Goal: Find contact information: Find contact information

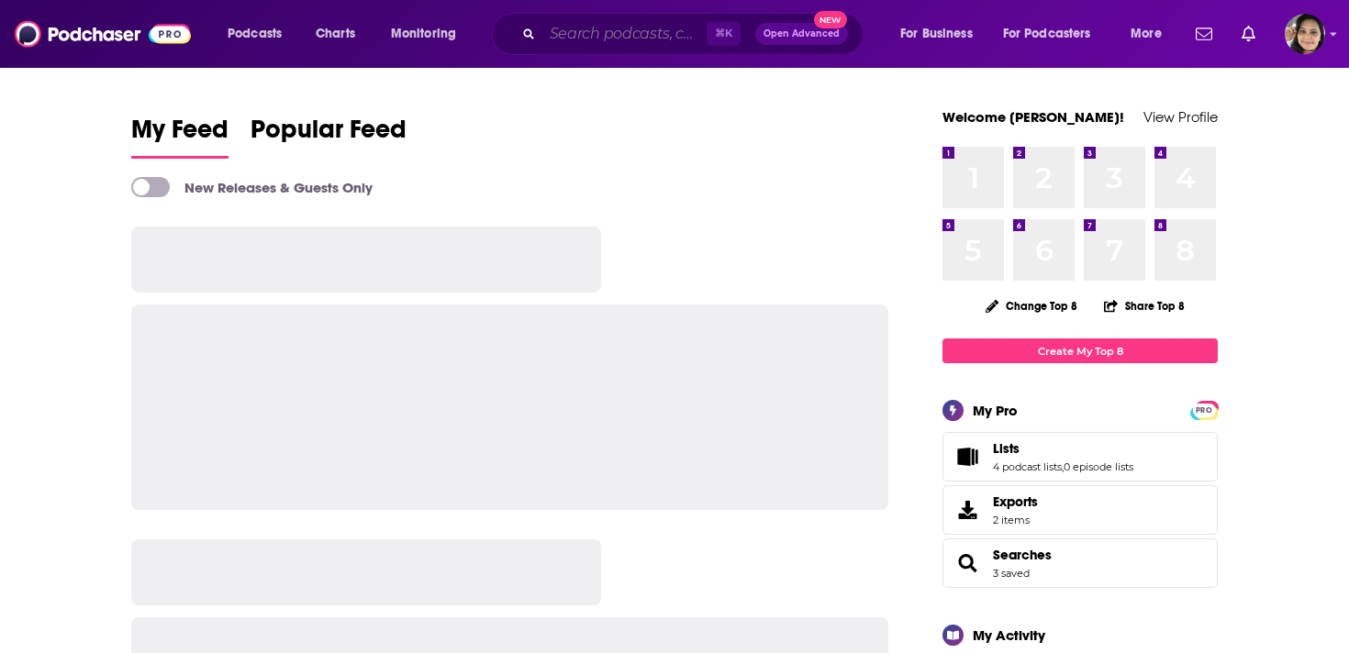
click at [620, 39] on input "Search podcasts, credits, & more..." at bounding box center [624, 33] width 164 height 29
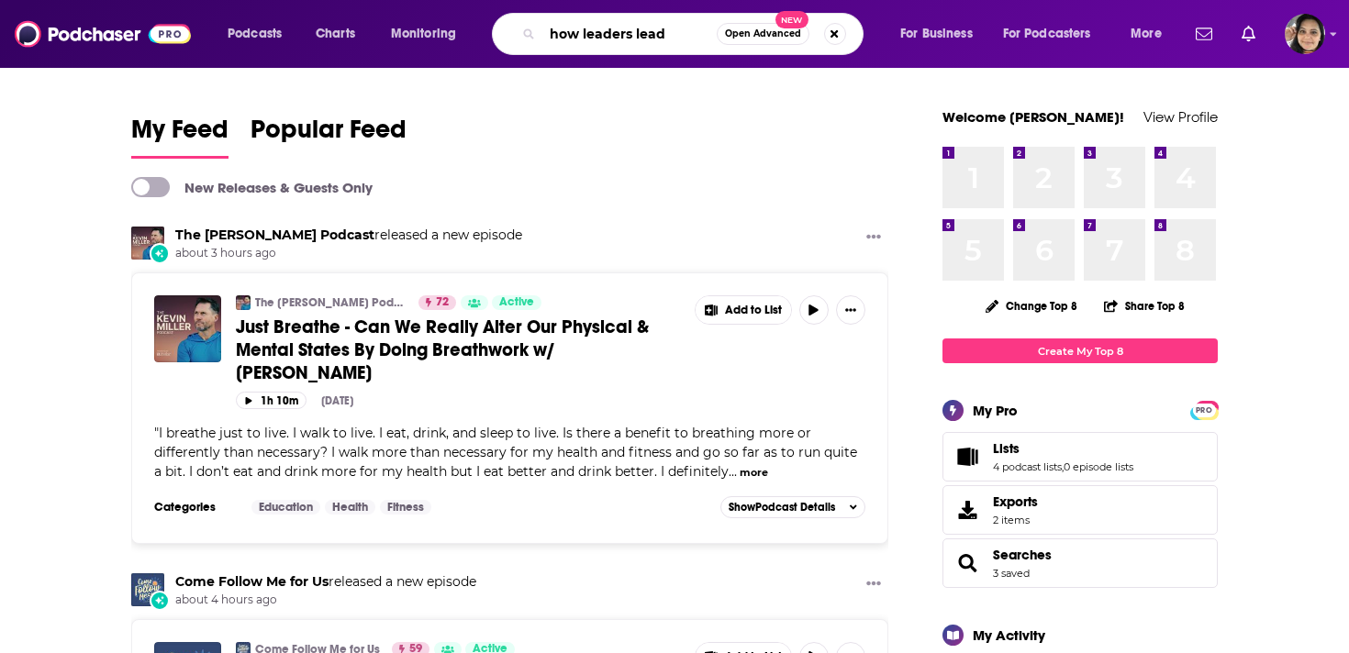
type input "how leaders lead"
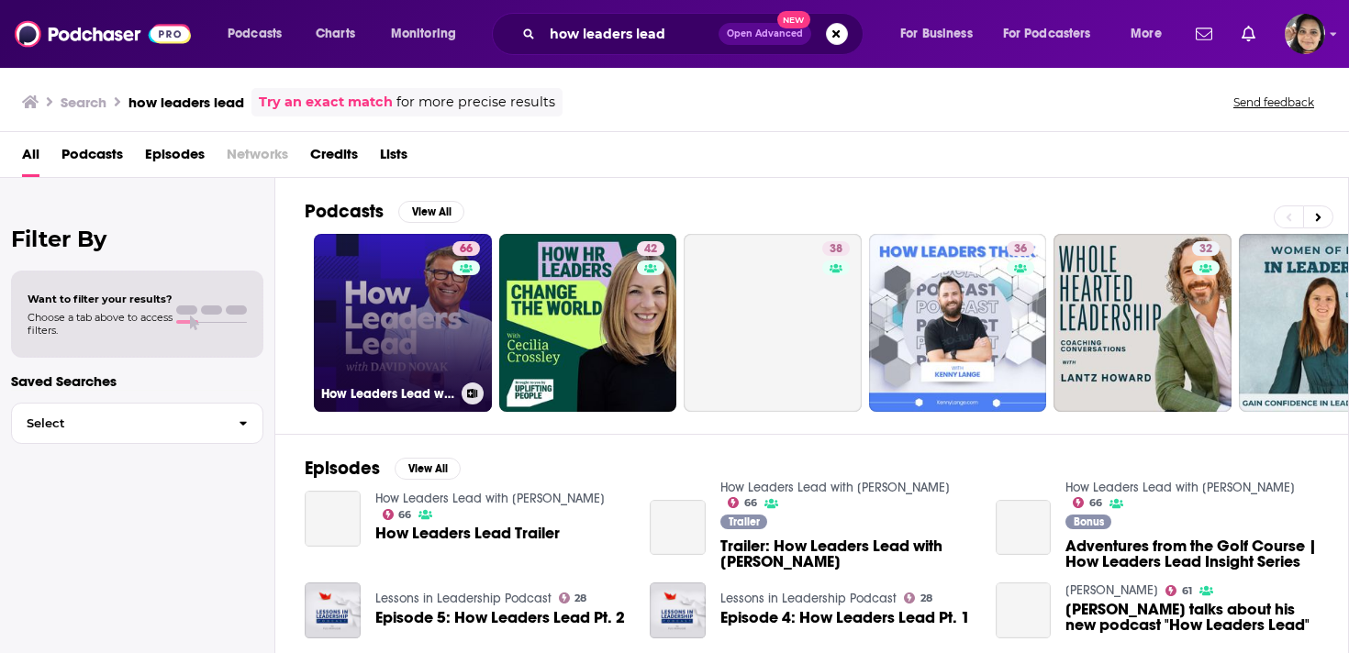
click at [408, 327] on link "66 How Leaders Lead with [PERSON_NAME]" at bounding box center [403, 323] width 178 height 178
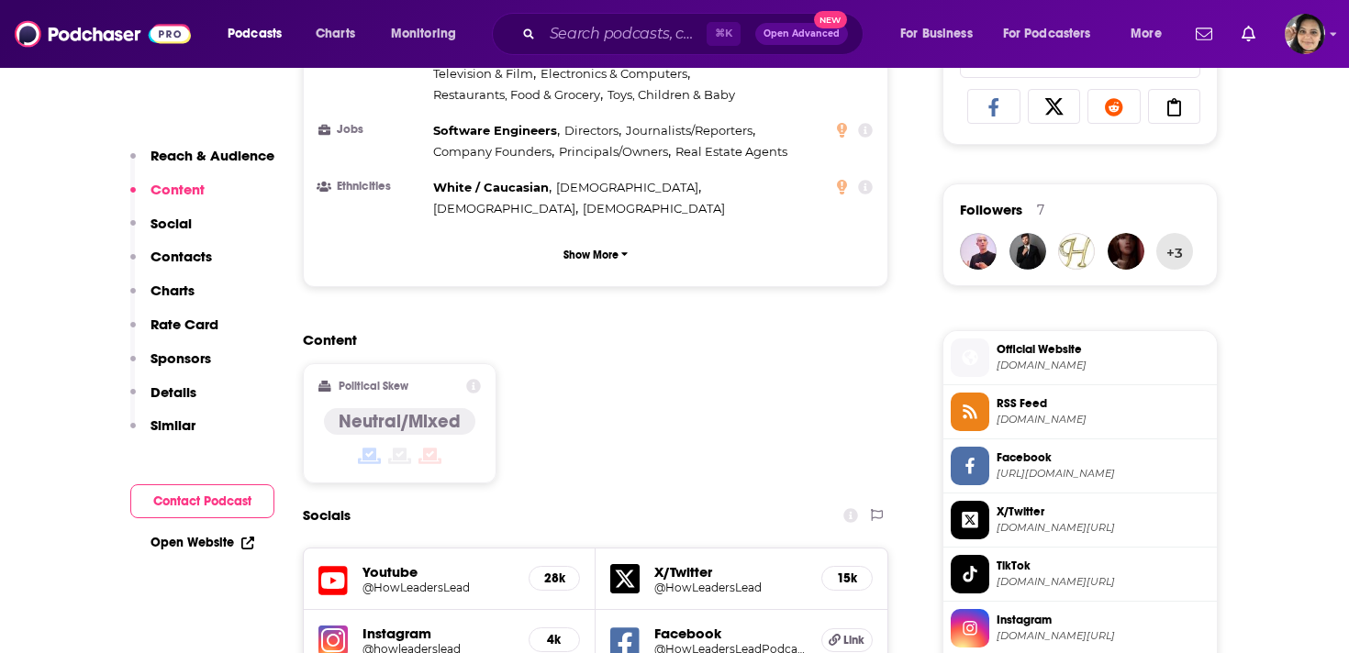
scroll to position [1229, 0]
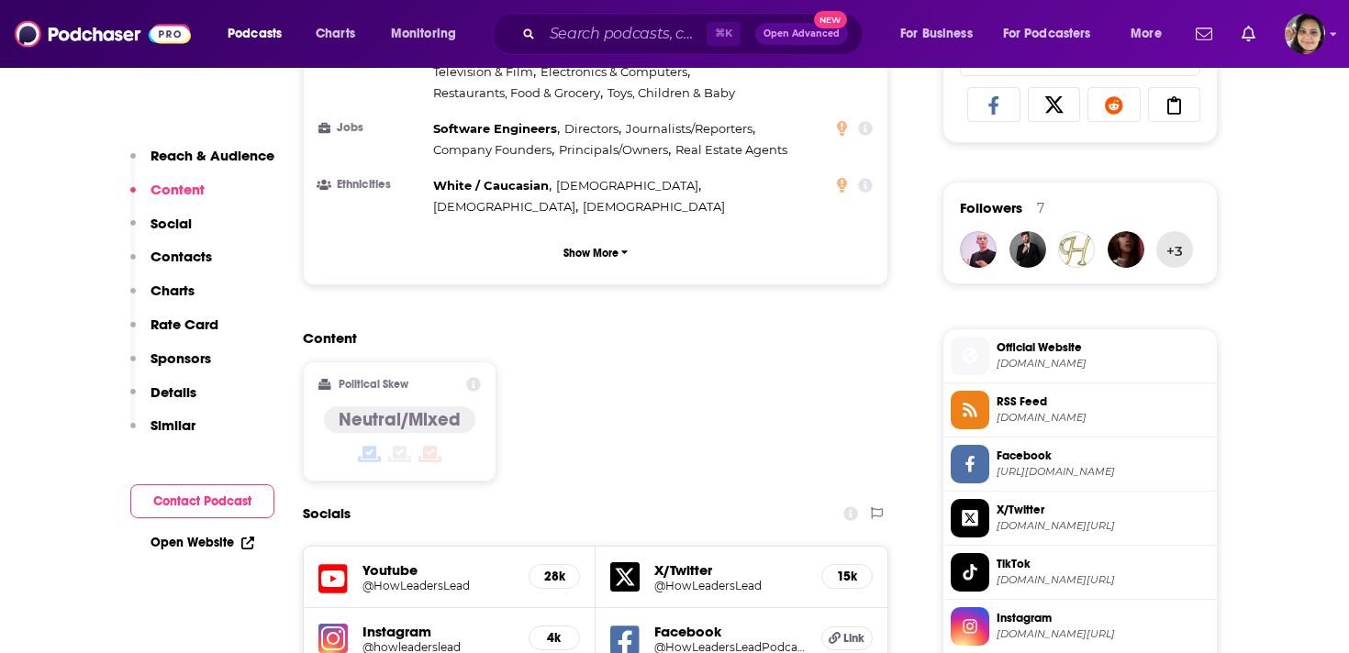
click at [190, 251] on p "Contacts" at bounding box center [180, 256] width 61 height 17
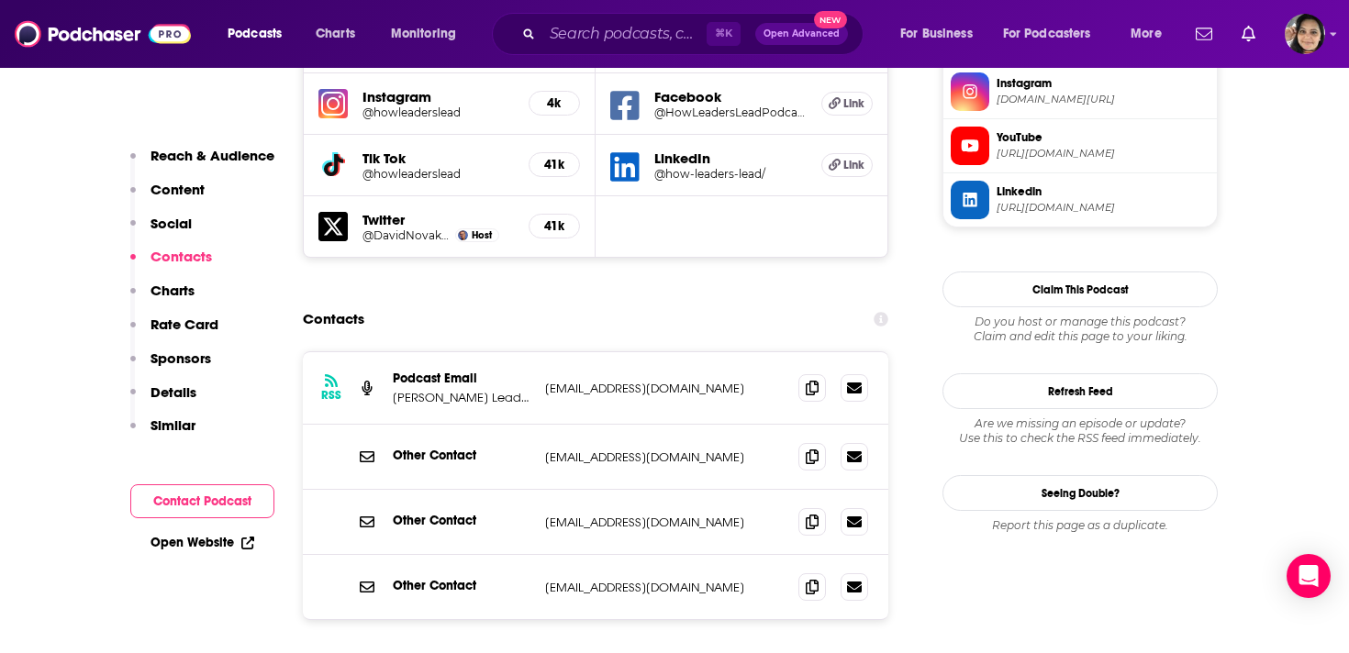
scroll to position [1784, 0]
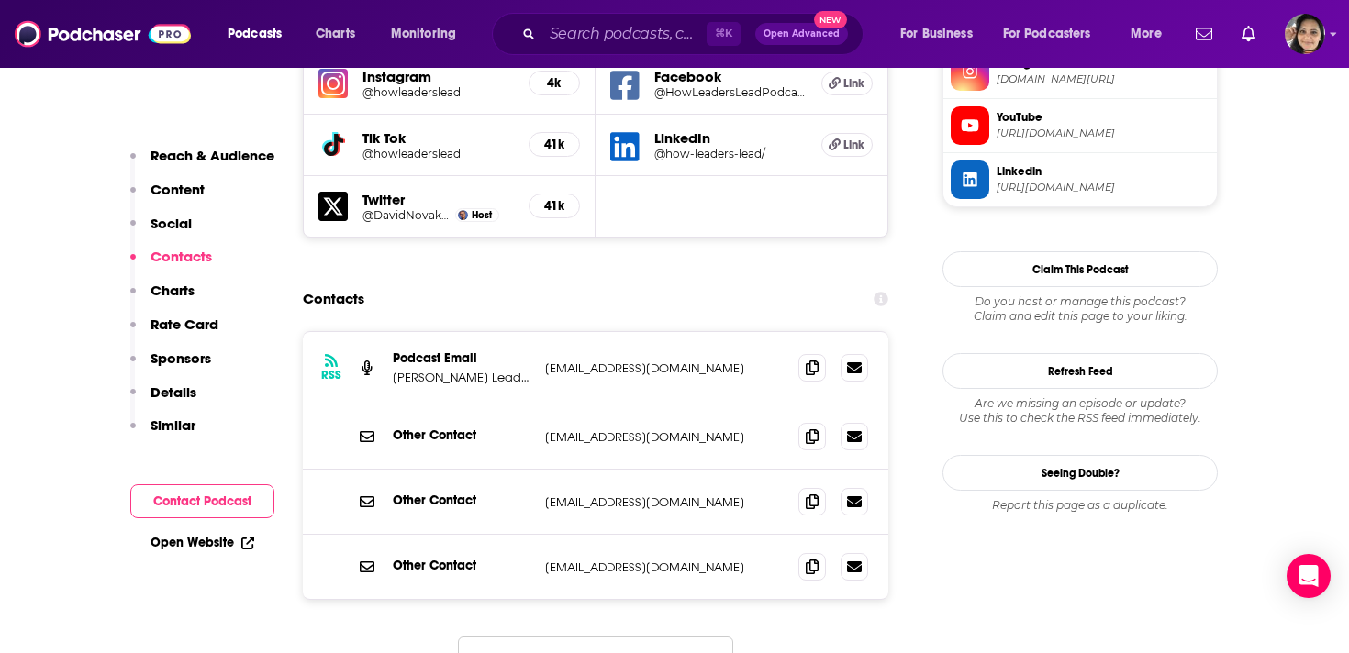
click at [618, 282] on div "Contacts" at bounding box center [595, 299] width 585 height 35
click at [641, 361] on p "[EMAIL_ADDRESS][DOMAIN_NAME]" at bounding box center [664, 369] width 239 height 16
click at [449, 351] on p "Podcast Email" at bounding box center [462, 359] width 138 height 16
click at [631, 361] on p "[EMAIL_ADDRESS][DOMAIN_NAME]" at bounding box center [664, 369] width 239 height 16
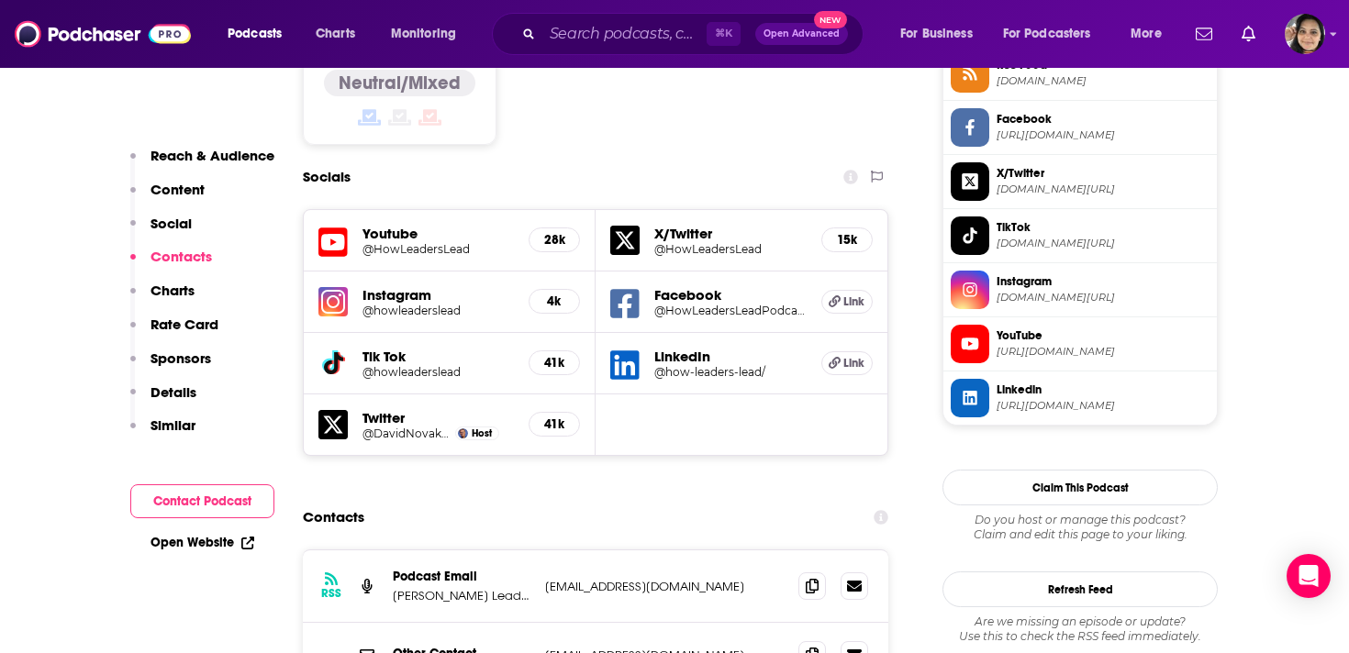
scroll to position [1559, 0]
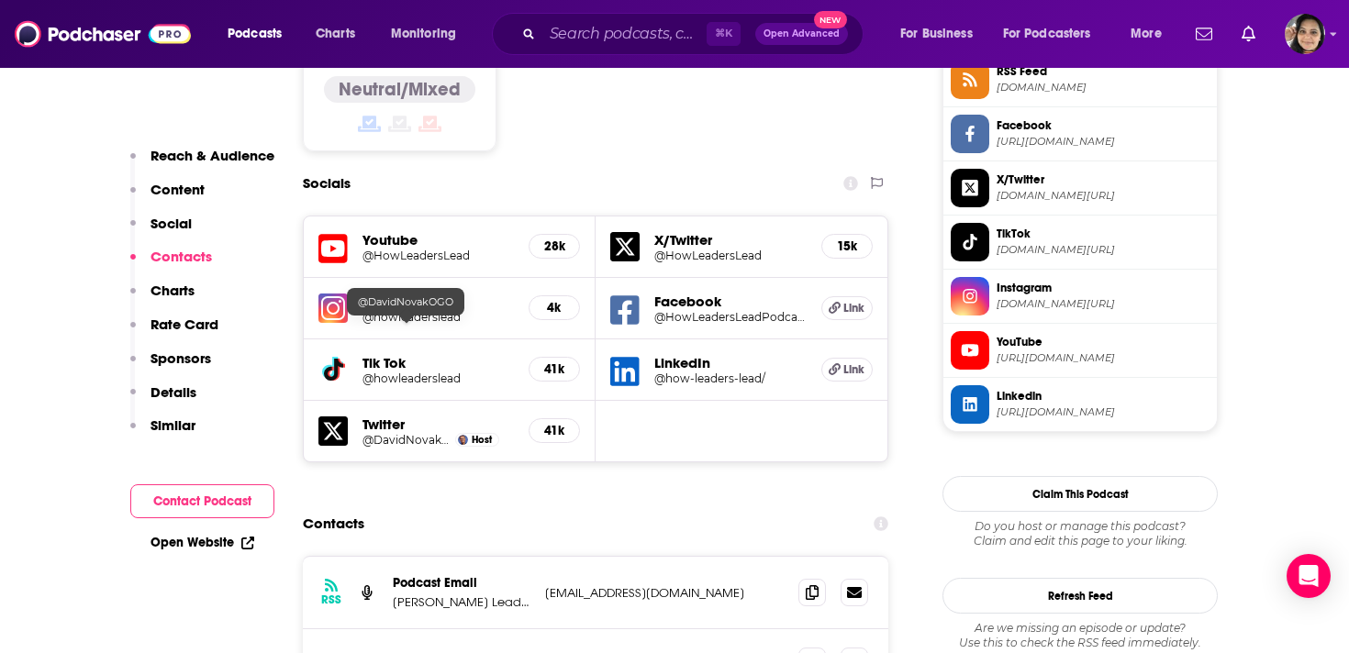
click at [395, 433] on h5 "@DavidNovakOGO" at bounding box center [406, 440] width 88 height 14
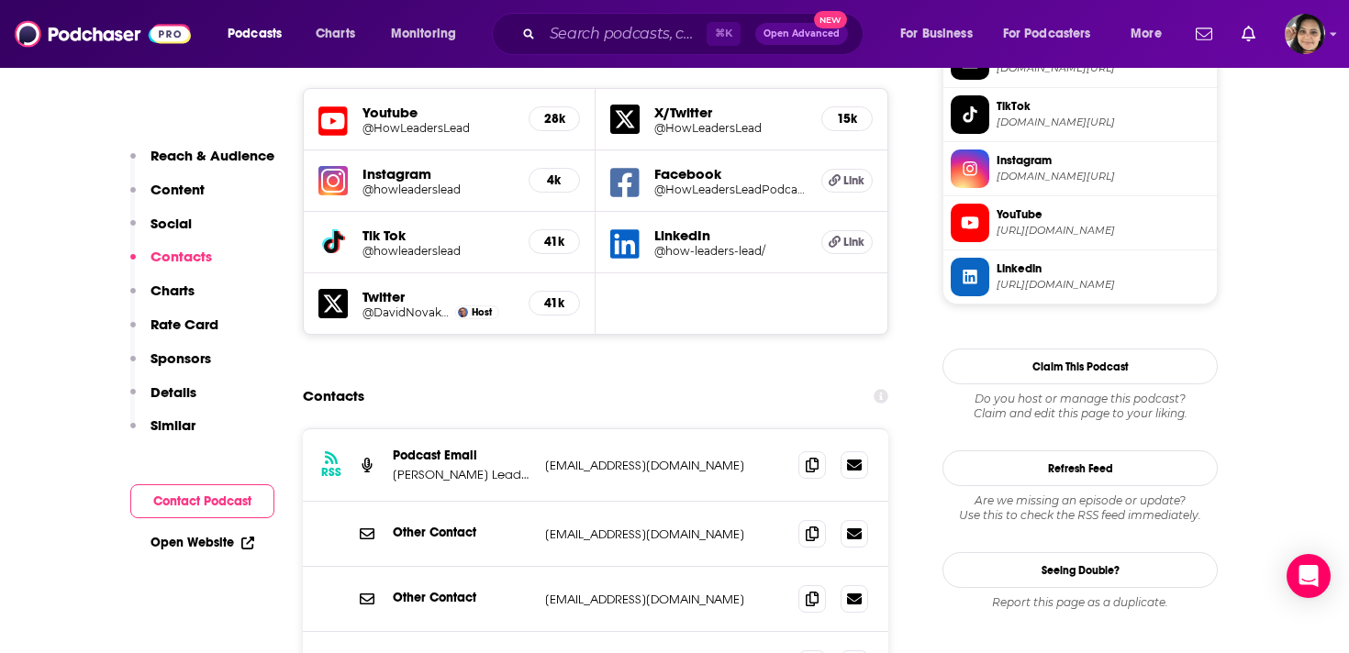
scroll to position [1689, 0]
